Goal: Obtain resource: Download file/media

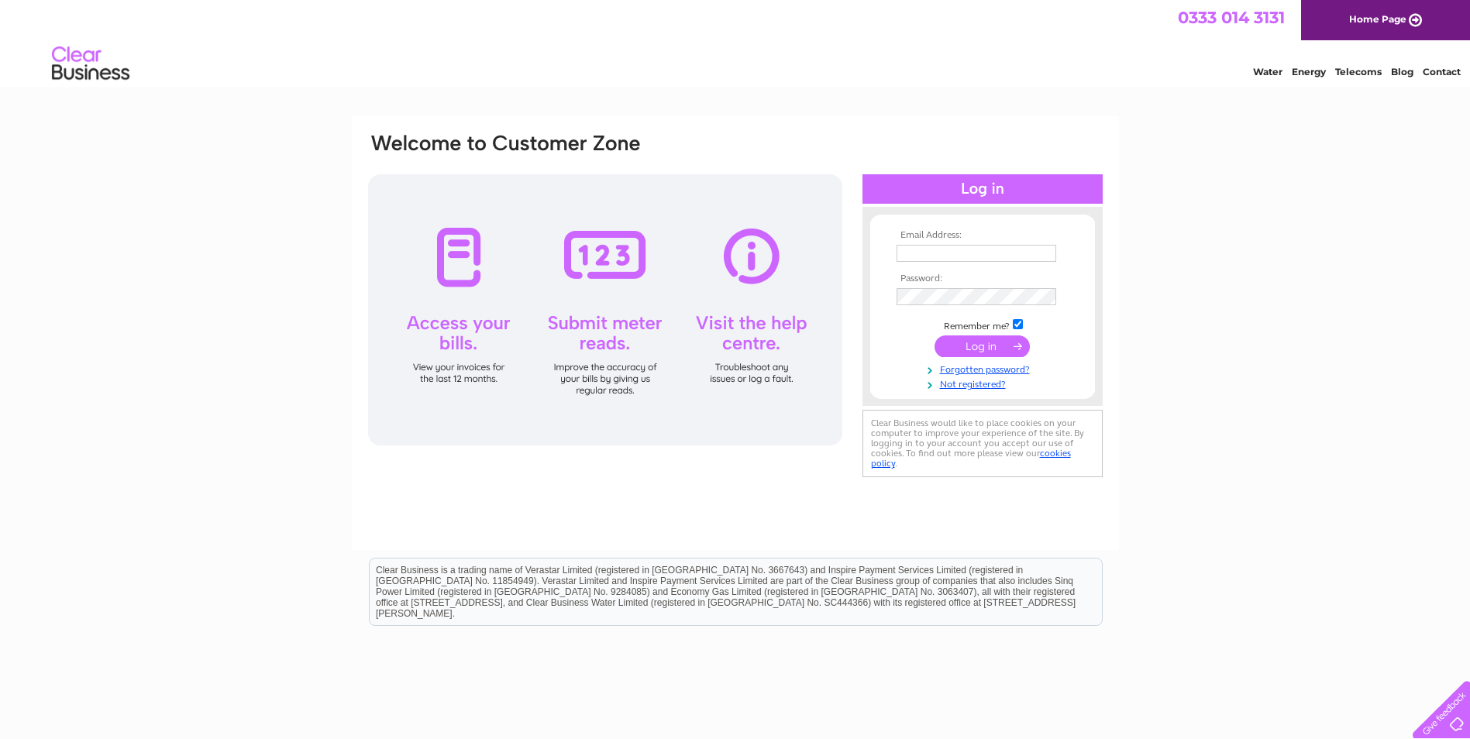
type input "[EMAIL_ADDRESS][DOMAIN_NAME]"
click at [971, 348] on input "submit" at bounding box center [982, 347] width 95 height 22
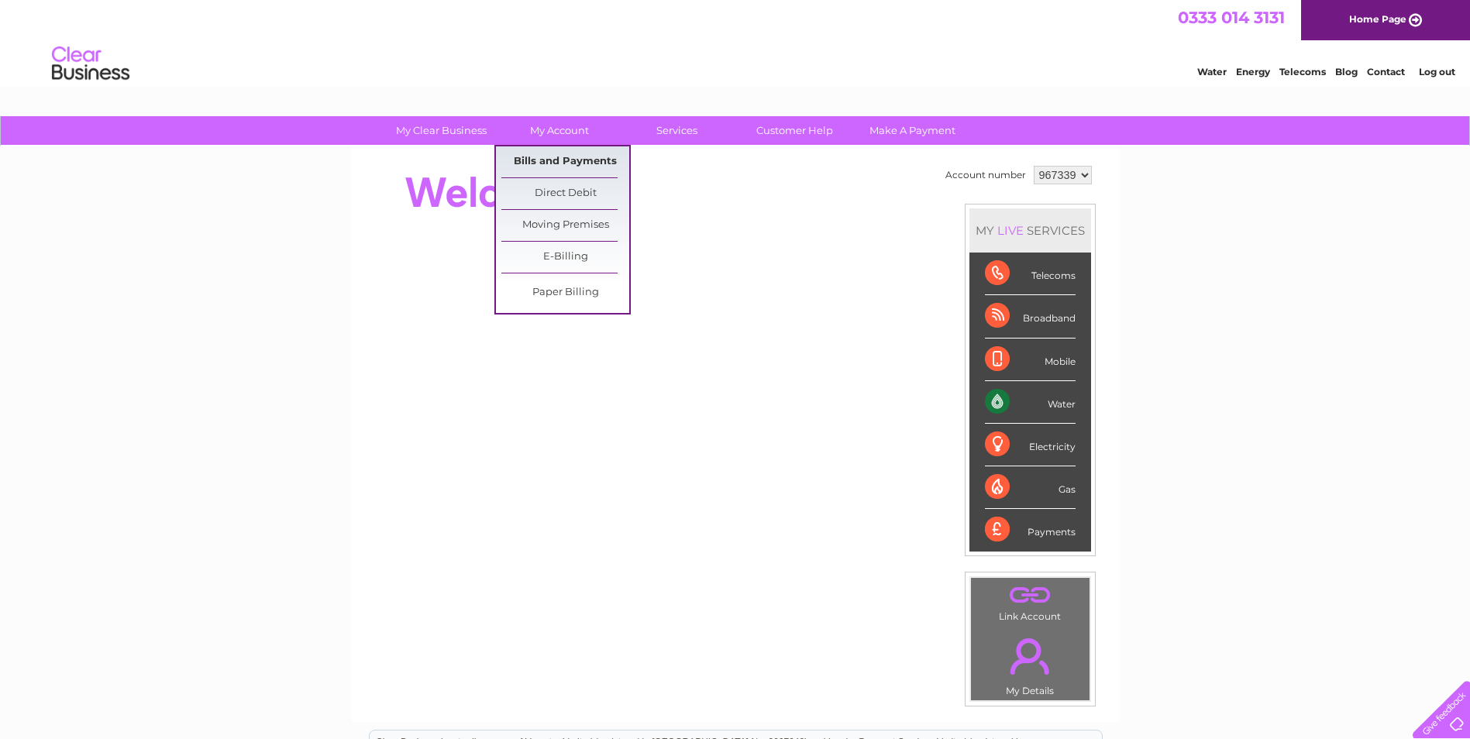
click at [563, 160] on link "Bills and Payments" at bounding box center [565, 161] width 128 height 31
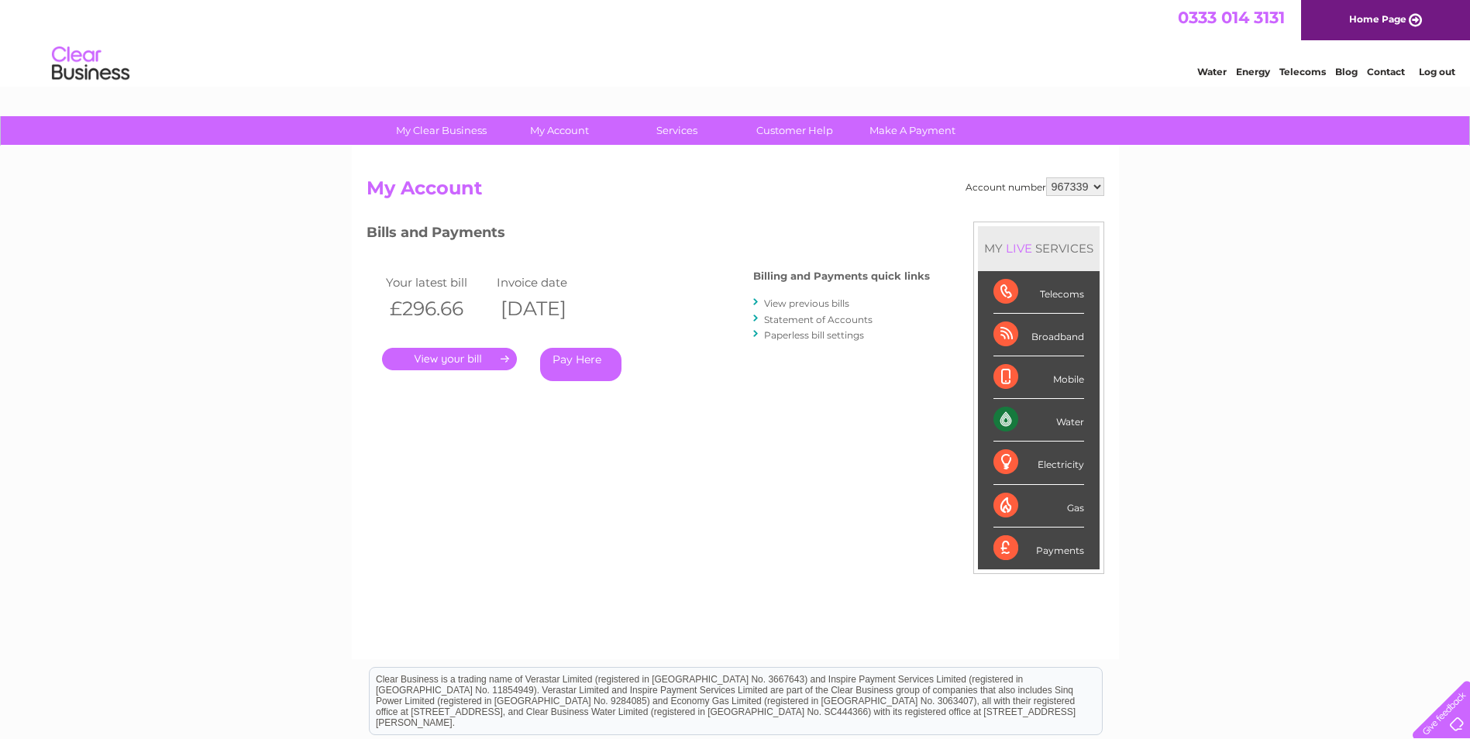
click at [449, 360] on link "." at bounding box center [449, 359] width 135 height 22
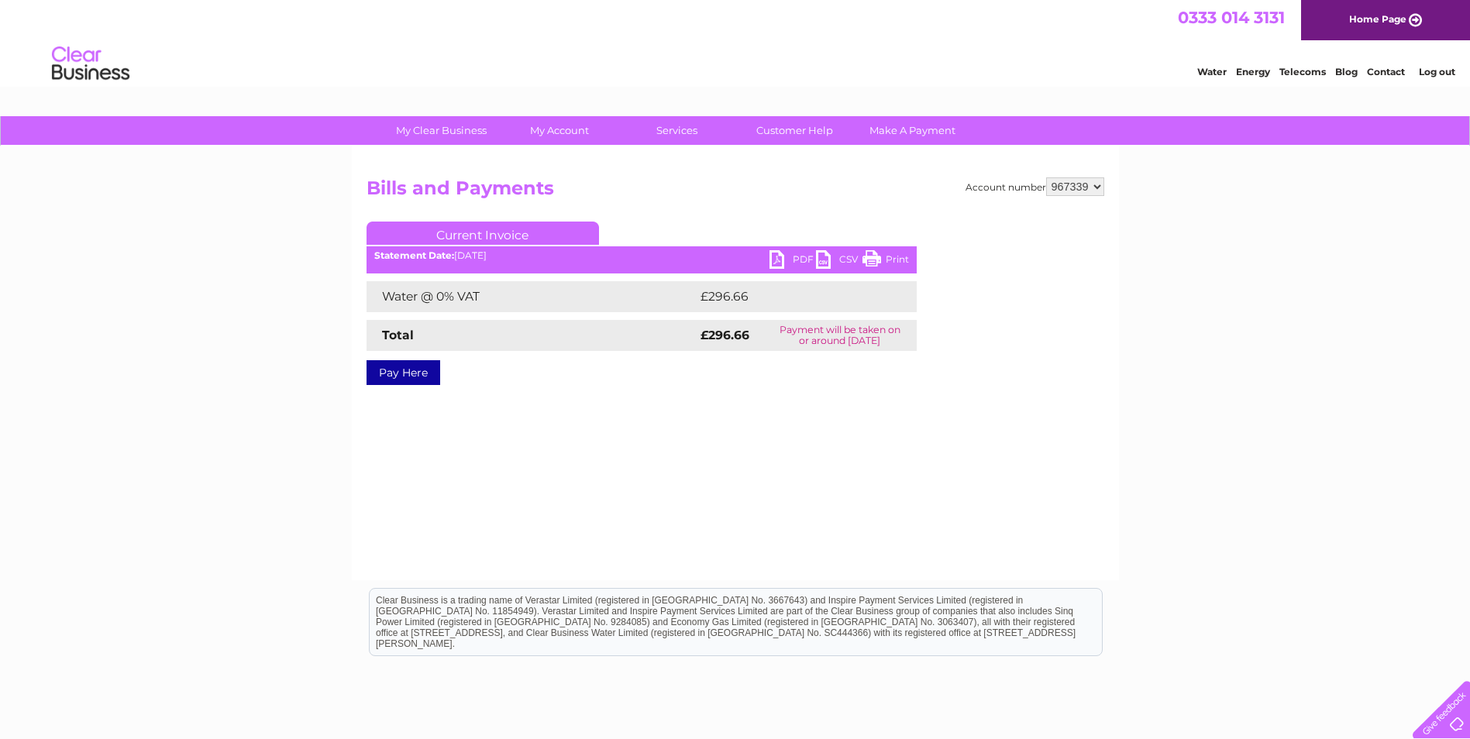
drag, startPoint x: 774, startPoint y: 257, endPoint x: 786, endPoint y: 262, distance: 12.5
click at [774, 257] on link "PDF" at bounding box center [793, 261] width 46 height 22
click at [777, 263] on link "PDF" at bounding box center [793, 261] width 46 height 22
click at [773, 264] on link "PDF" at bounding box center [793, 261] width 46 height 22
